Goal: Information Seeking & Learning: Learn about a topic

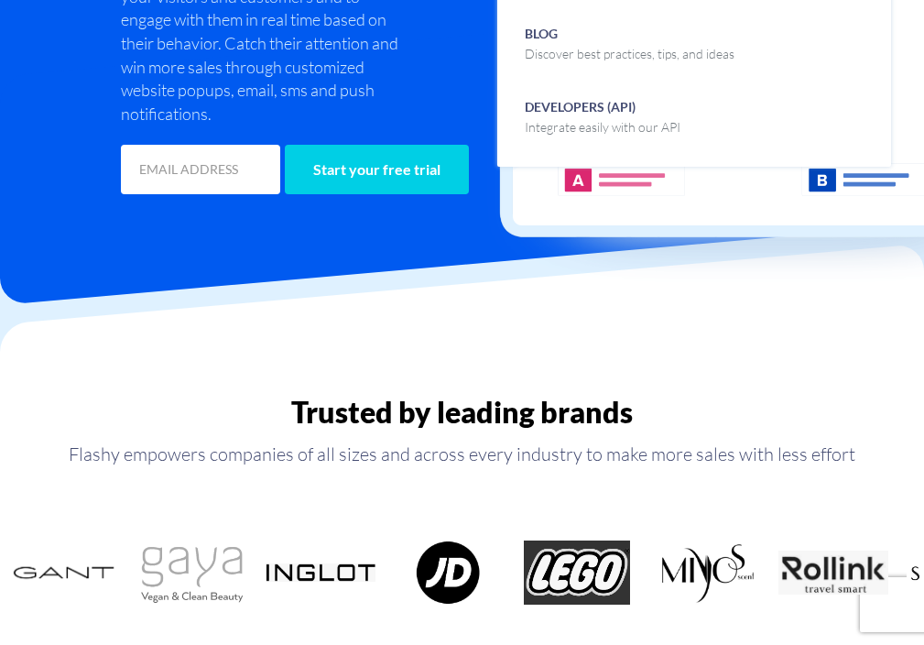
scroll to position [864, 6]
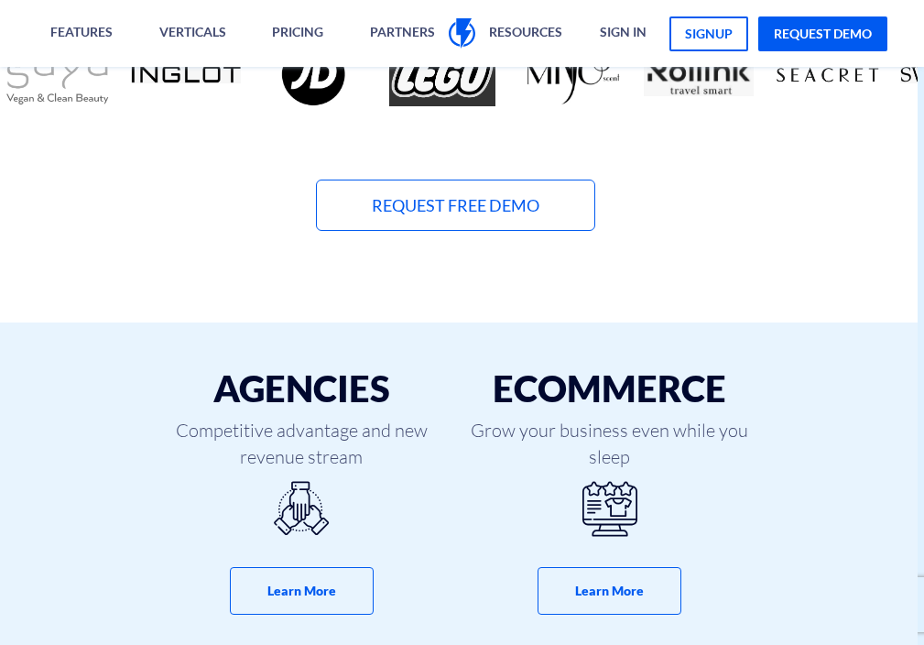
click at [469, 322] on link "eCommerce Grow your business even while you sleep Learn More" at bounding box center [609, 491] width 280 height 338
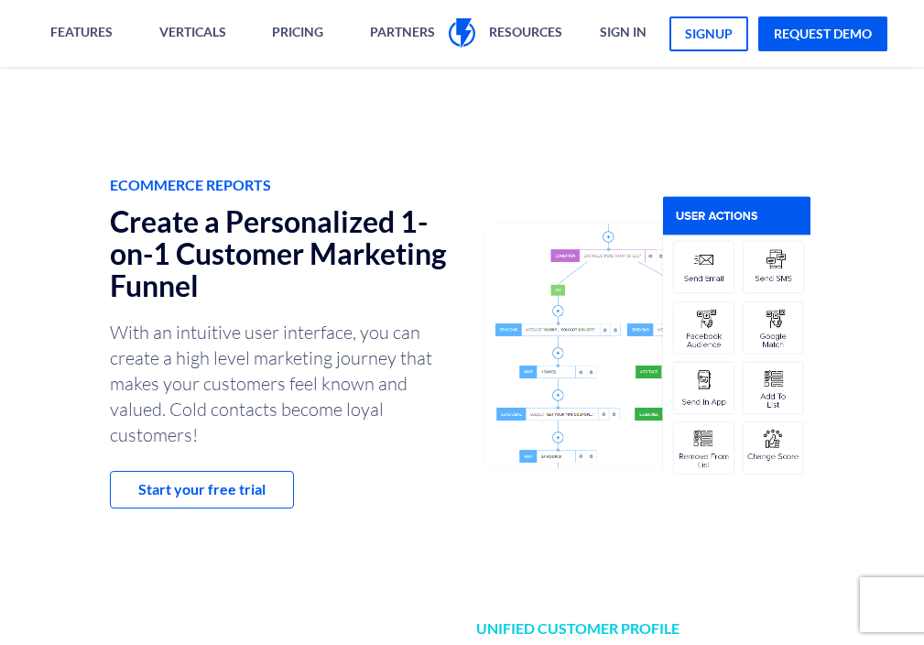
scroll to position [8249, 0]
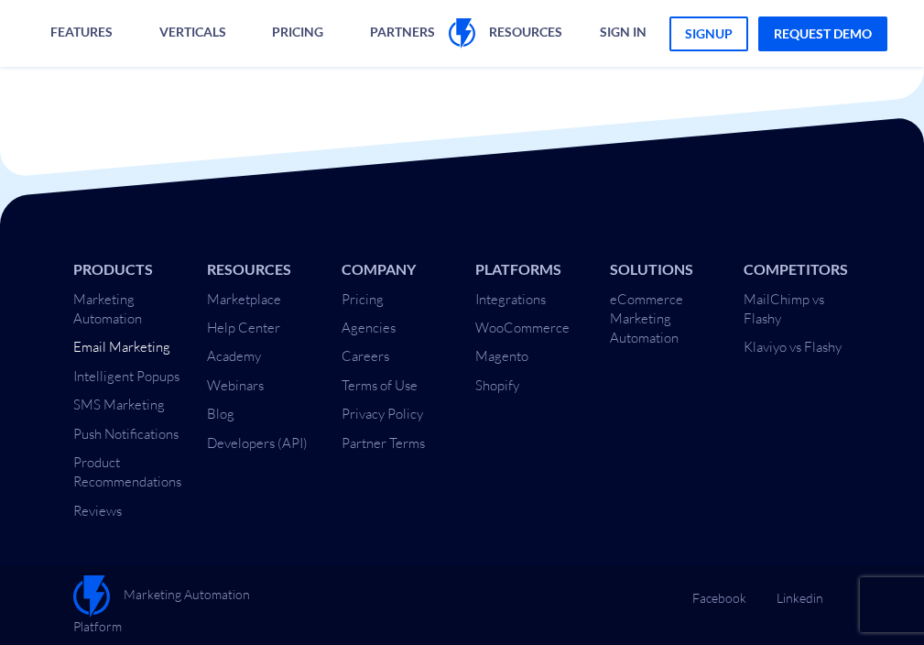
click at [73, 338] on link "Email Marketing" at bounding box center [121, 346] width 97 height 17
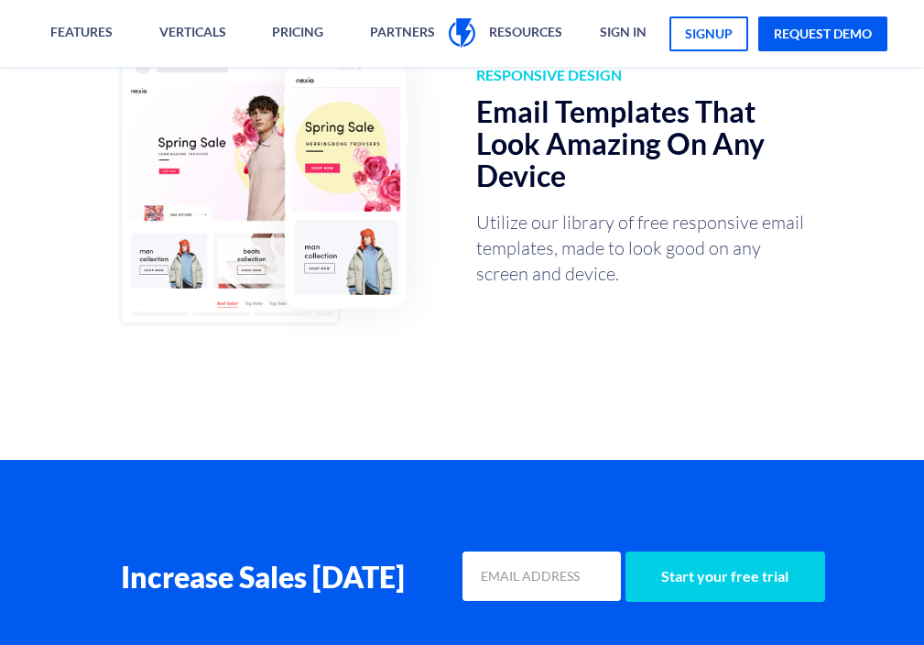
scroll to position [5697, 0]
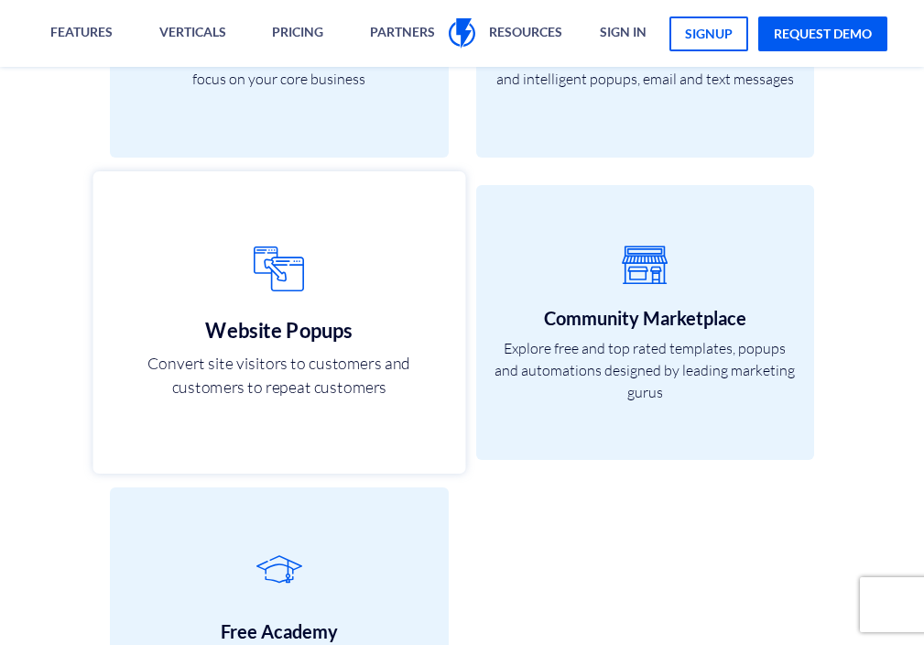
click at [223, 322] on h3 "Website Popups" at bounding box center [279, 329] width 331 height 22
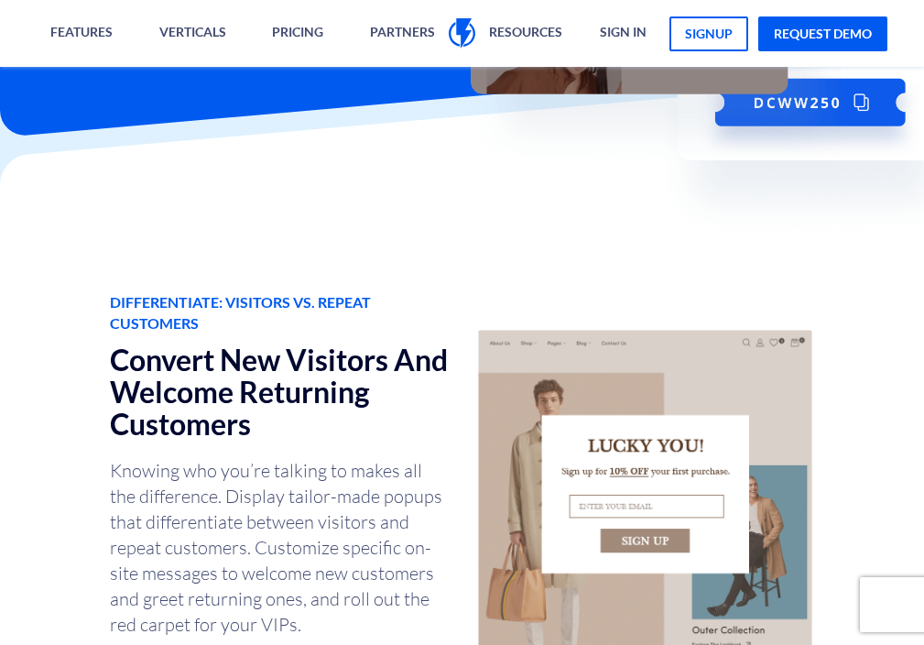
scroll to position [549, 0]
